Goal: Find specific page/section: Find specific page/section

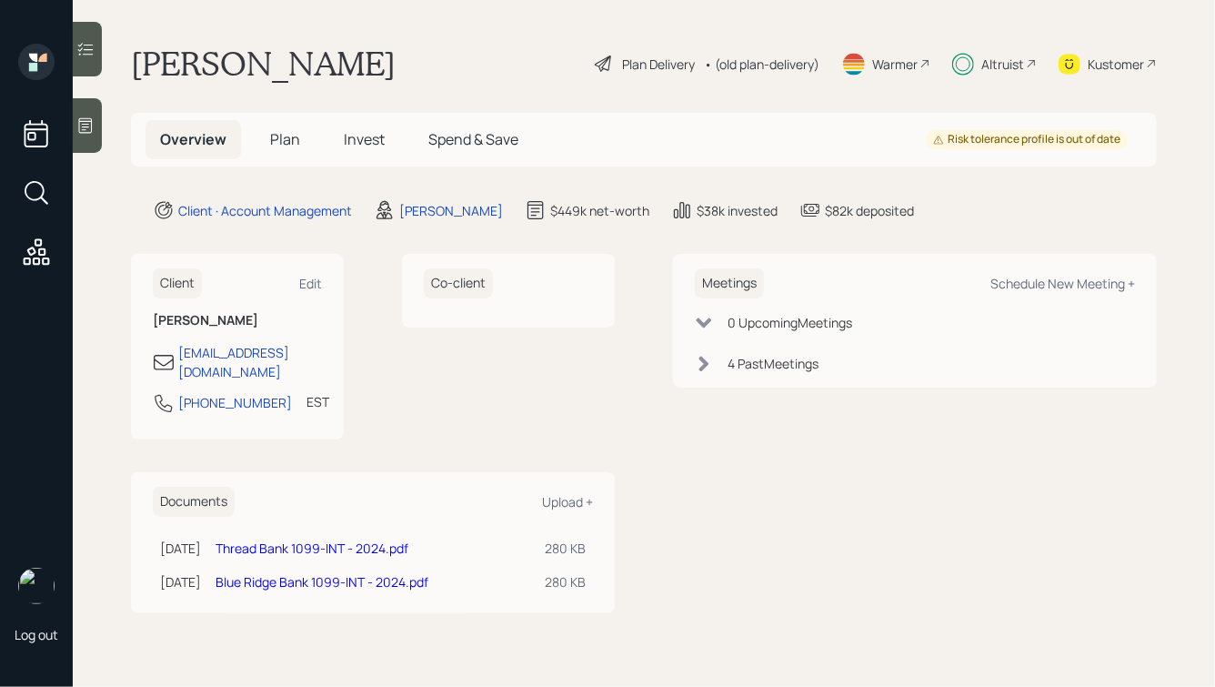
drag, startPoint x: 367, startPoint y: 76, endPoint x: 144, endPoint y: 71, distance: 222.9
click at [144, 73] on div "[PERSON_NAME] Plan Delivery • (old plan-delivery) Warmer Altruist Kustomer" at bounding box center [644, 64] width 1026 height 40
click at [221, 66] on h1 "[PERSON_NAME]" at bounding box center [263, 64] width 265 height 40
